Goal: Task Accomplishment & Management: Use online tool/utility

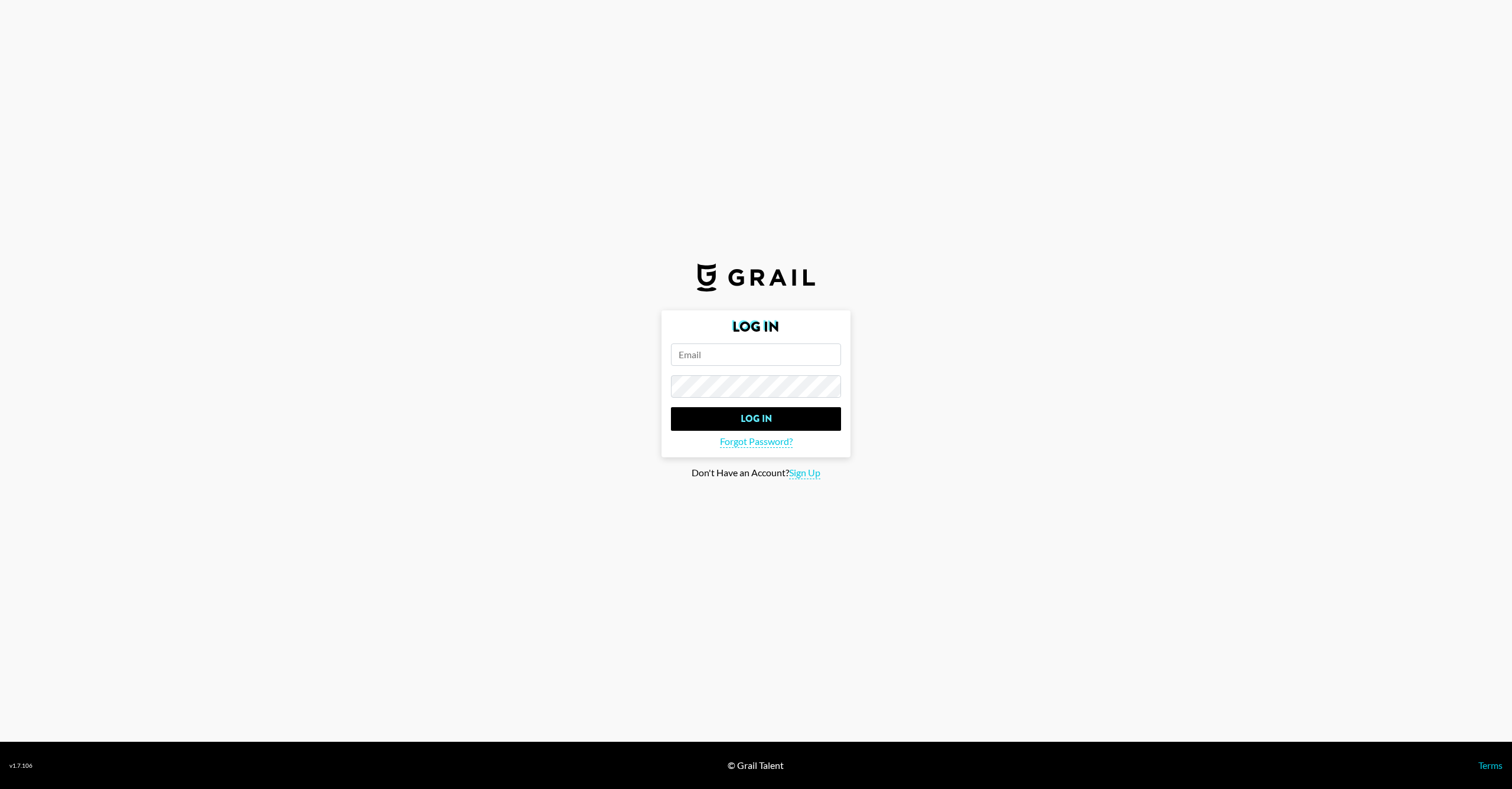
paste input "[EMAIL_ADDRESS][DOMAIN_NAME]"
type input "[EMAIL_ADDRESS][DOMAIN_NAME]"
click at [756, 418] on input "Log In" at bounding box center [756, 419] width 170 height 24
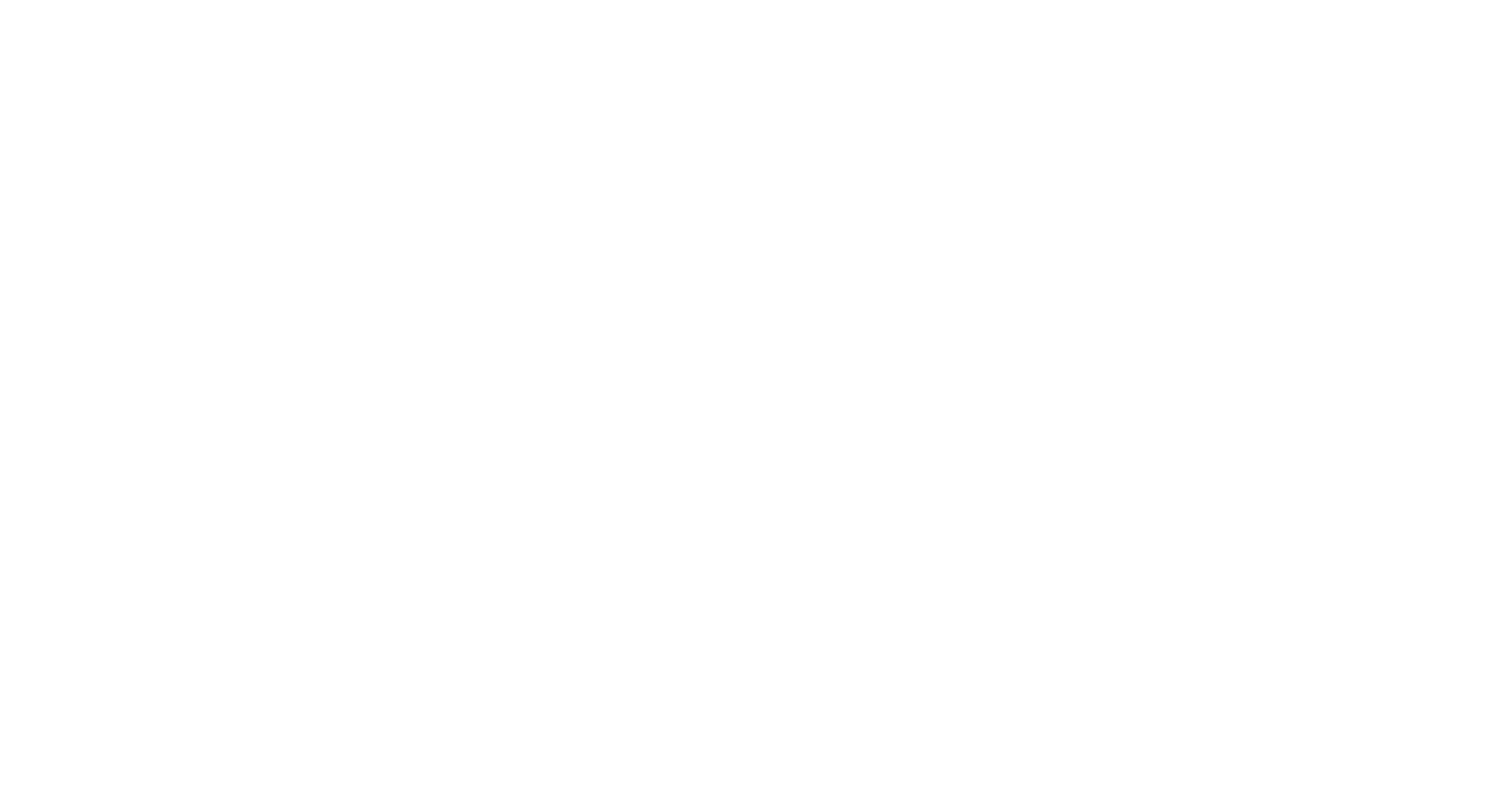
select select "Song"
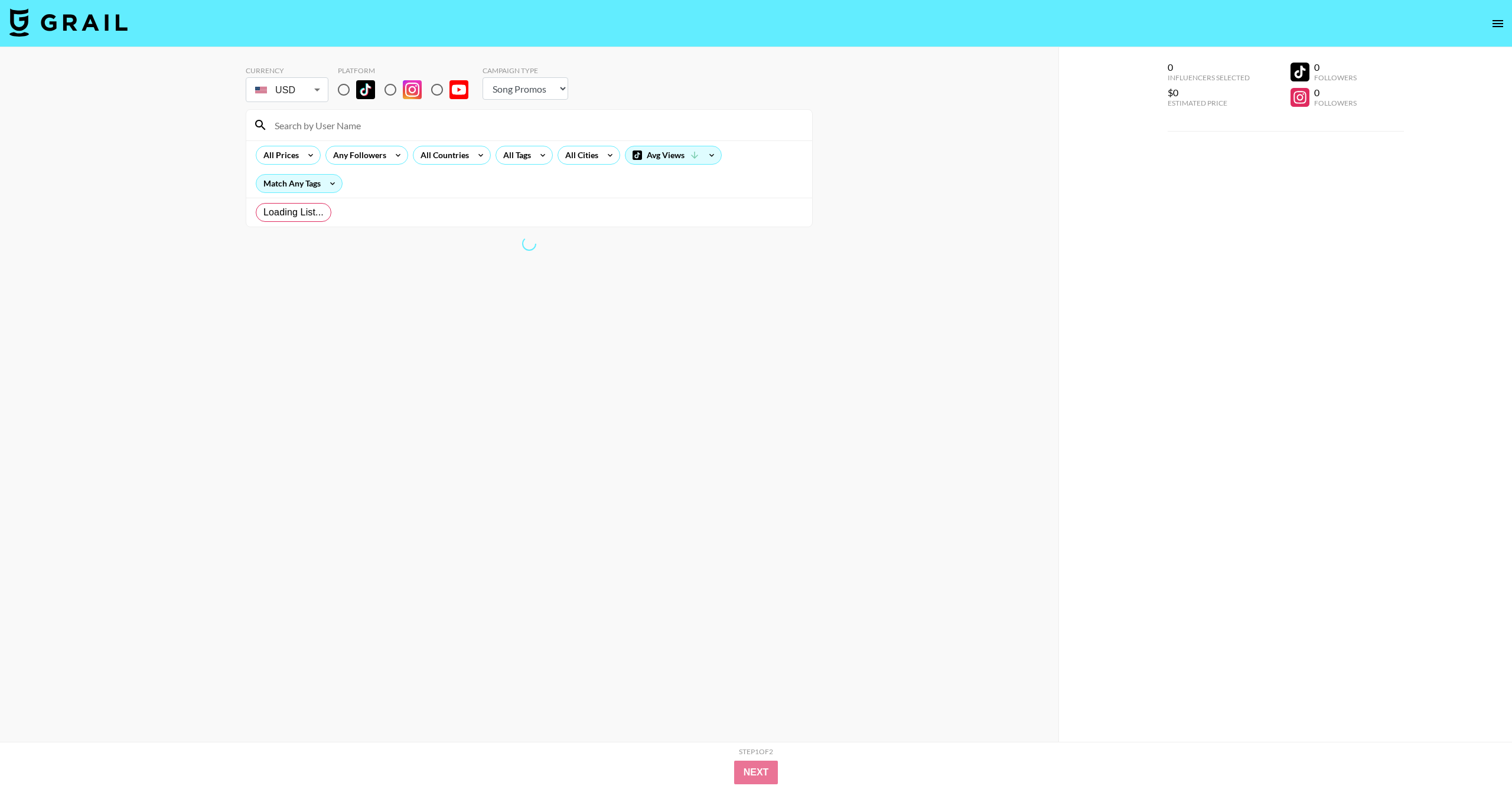
radio input "true"
select select "Brand"
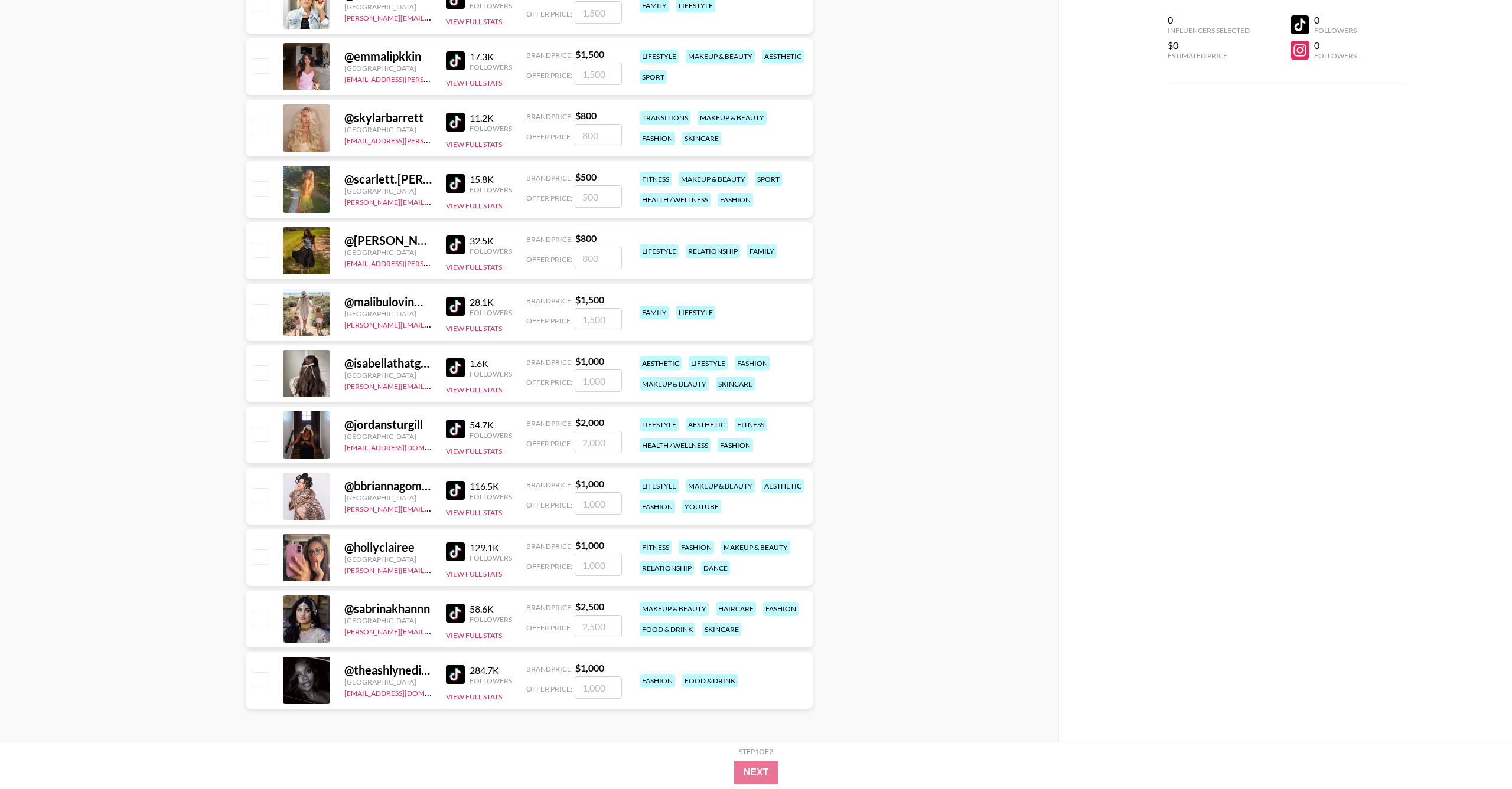
scroll to position [11508, 0]
click at [589, 323] on input "number" at bounding box center [598, 319] width 47 height 22
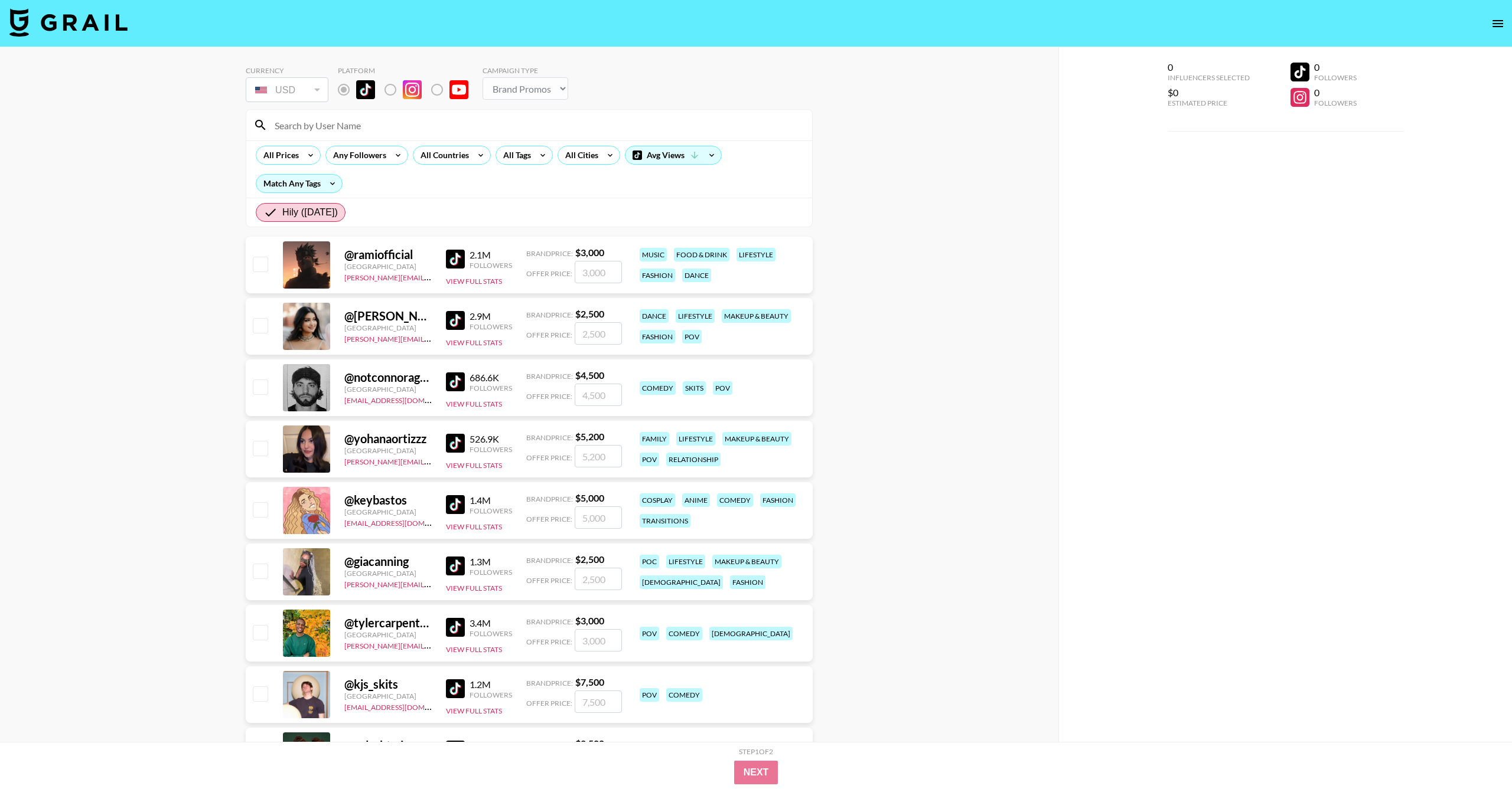
scroll to position [0, 0]
drag, startPoint x: 609, startPoint y: 87, endPoint x: 595, endPoint y: 106, distance: 23.6
click at [609, 87] on div "Currency USD USD ​ Platform Campaign Type Choose Type... Song Promos Brand Prom…" at bounding box center [529, 85] width 567 height 38
click at [470, 282] on button "View Full Stats" at bounding box center [474, 281] width 56 height 9
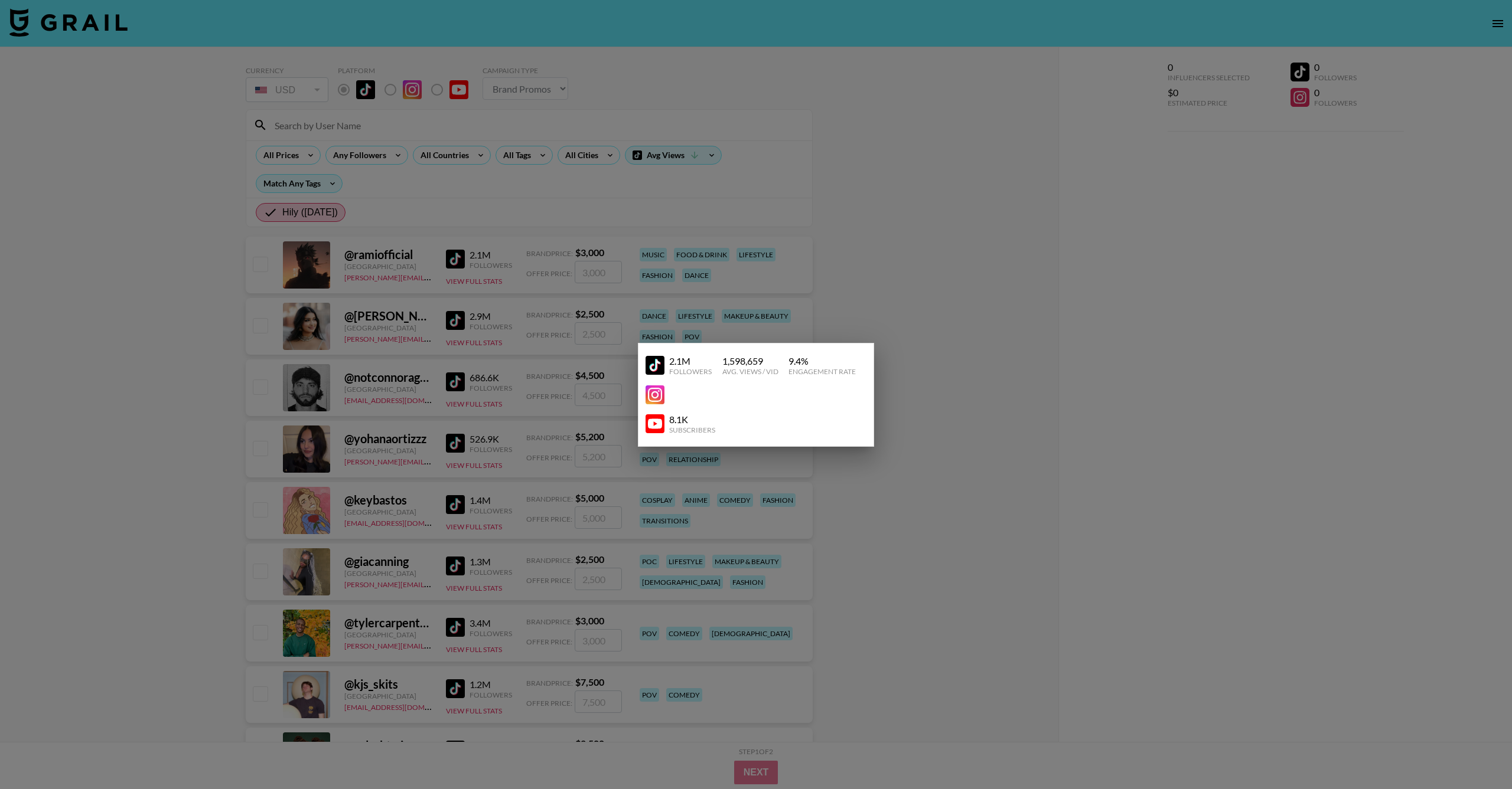
click at [917, 364] on div at bounding box center [756, 394] width 1512 height 789
